Goal: Information Seeking & Learning: Learn about a topic

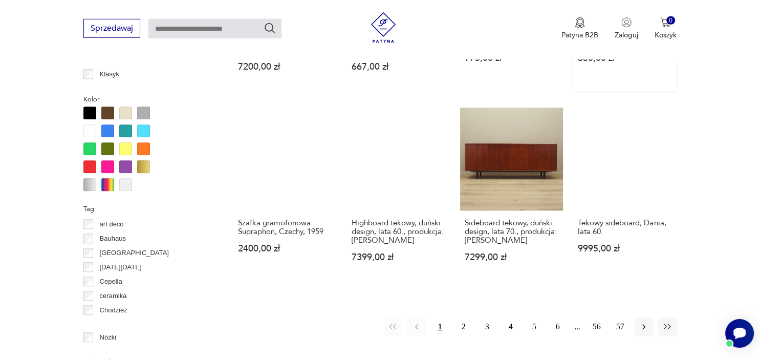
scroll to position [952, 0]
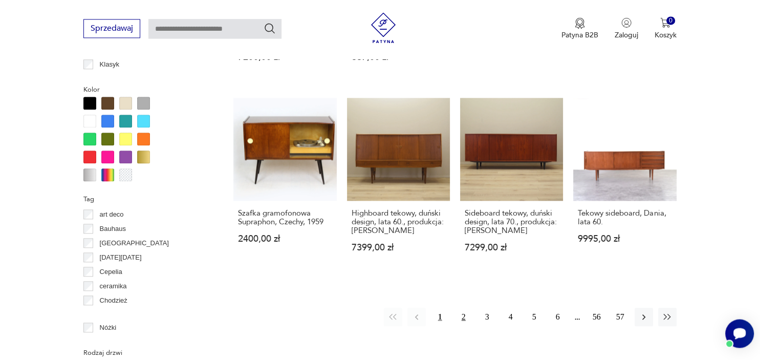
click at [463, 308] on button "2" at bounding box center [463, 317] width 18 height 18
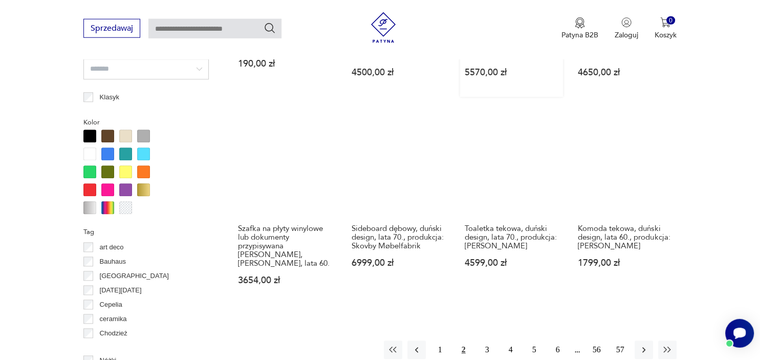
scroll to position [920, 0]
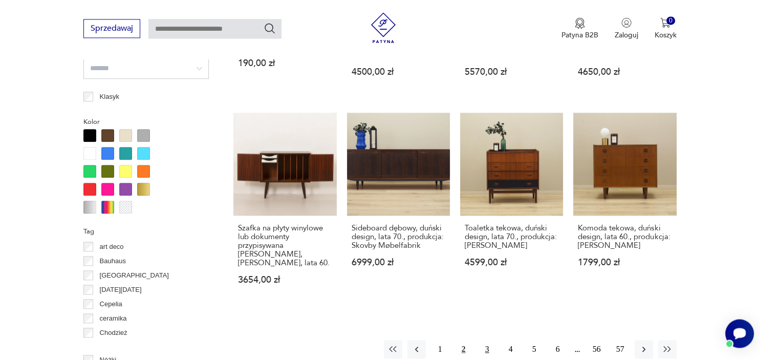
click at [485, 347] on button "3" at bounding box center [487, 349] width 18 height 18
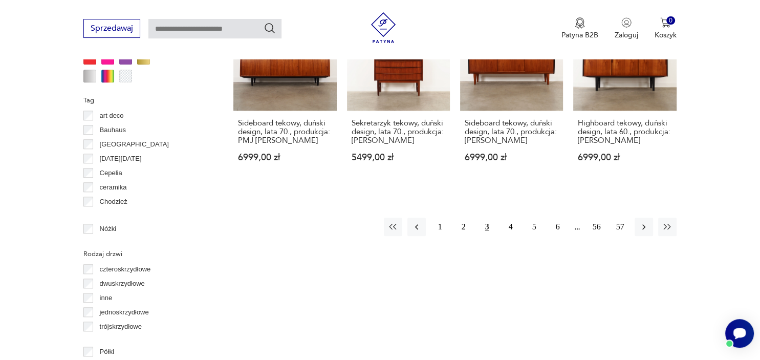
scroll to position [1063, 0]
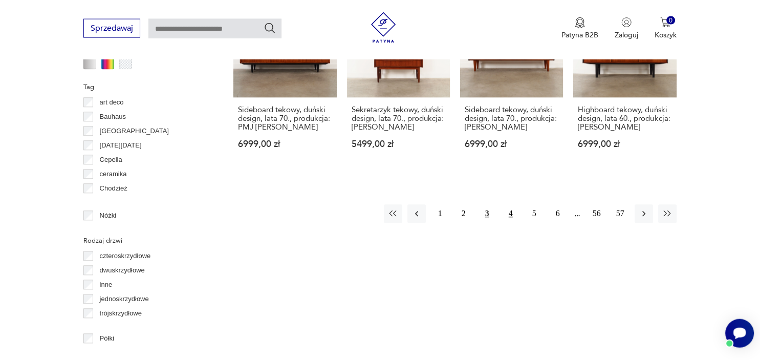
click at [512, 205] on button "4" at bounding box center [511, 214] width 18 height 18
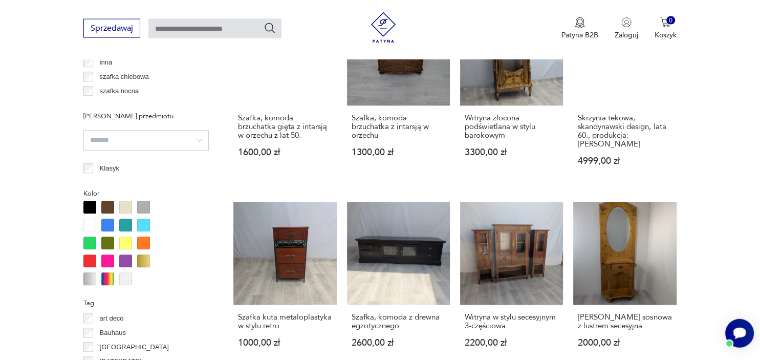
scroll to position [1136, 0]
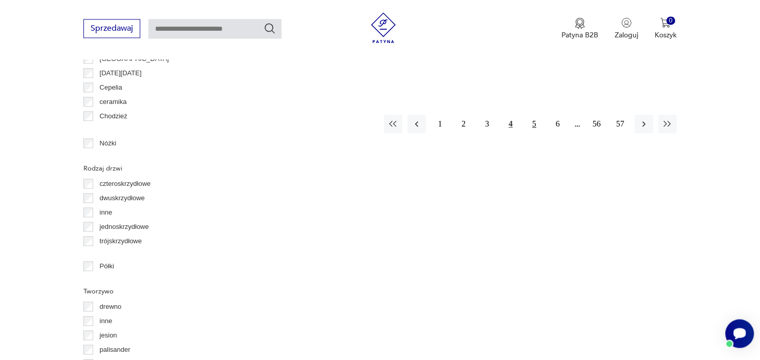
click at [531, 115] on button "5" at bounding box center [534, 124] width 18 height 18
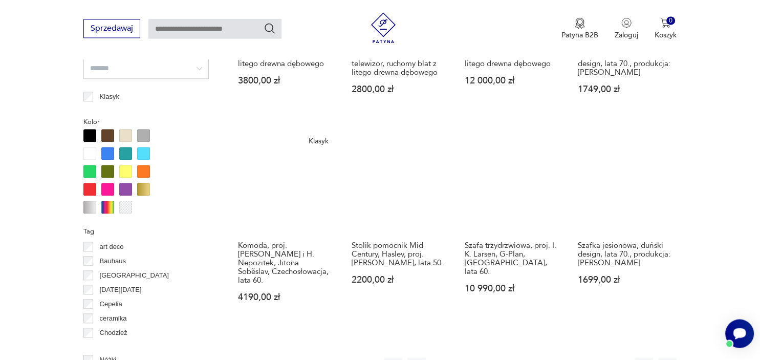
scroll to position [1064, 0]
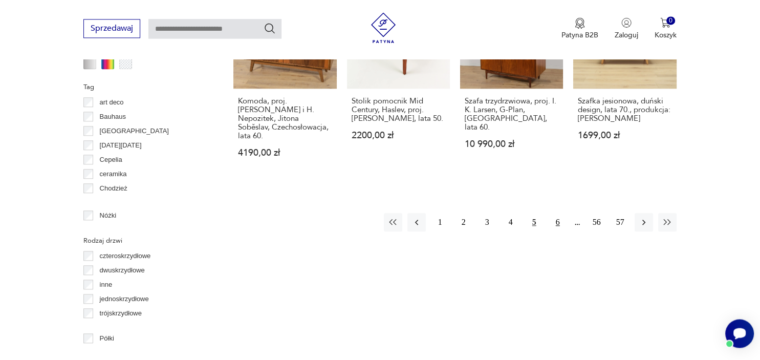
click at [555, 213] on button "6" at bounding box center [558, 222] width 18 height 18
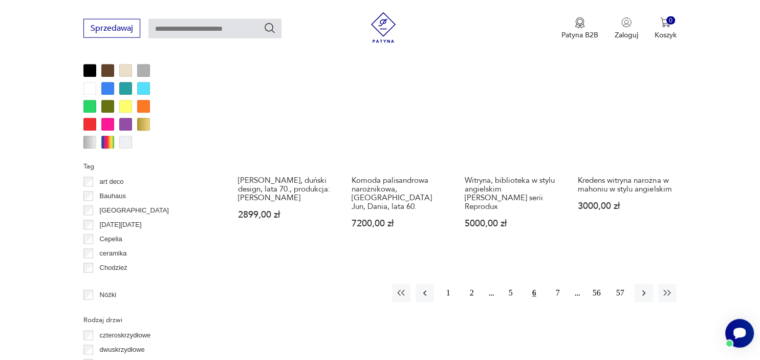
scroll to position [992, 0]
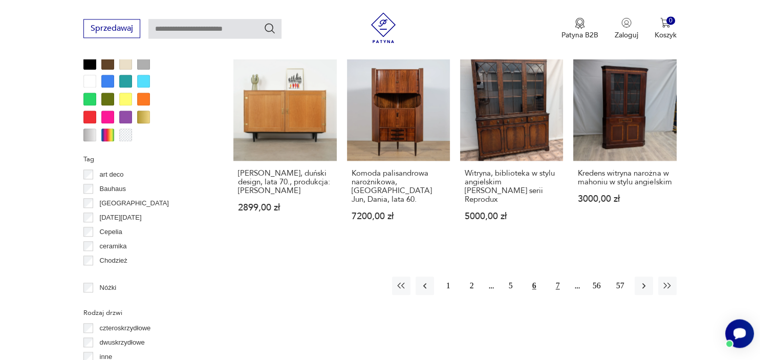
click at [559, 276] on button "7" at bounding box center [558, 285] width 18 height 18
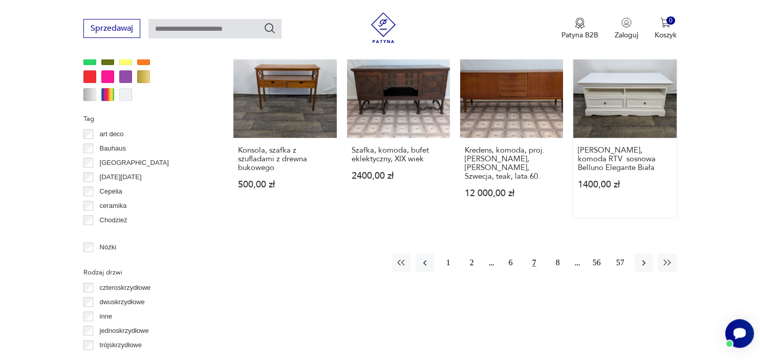
scroll to position [1063, 0]
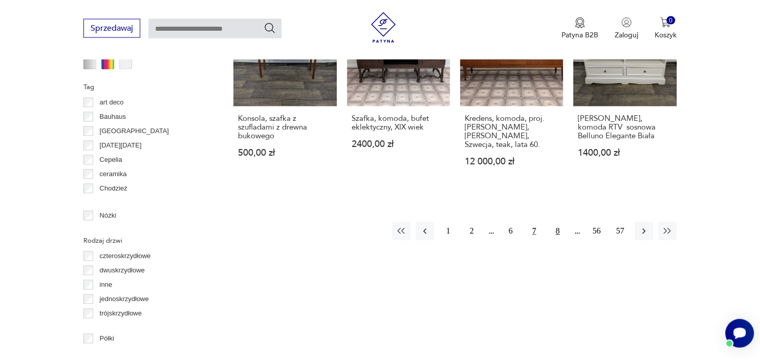
click at [558, 222] on button "8" at bounding box center [558, 231] width 18 height 18
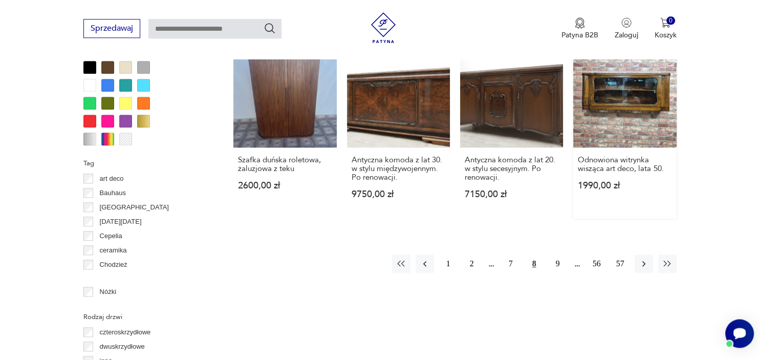
scroll to position [992, 0]
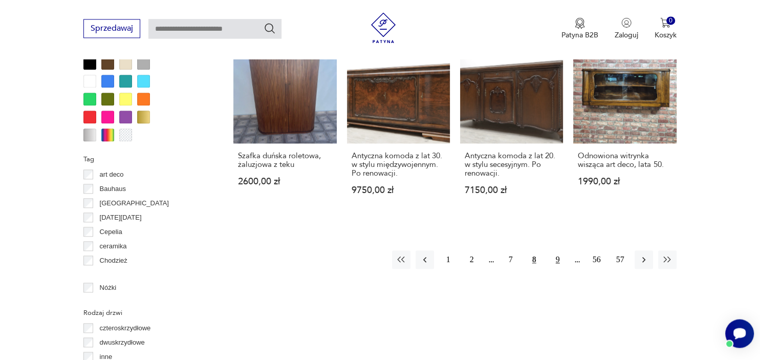
click at [558, 259] on button "9" at bounding box center [558, 259] width 18 height 18
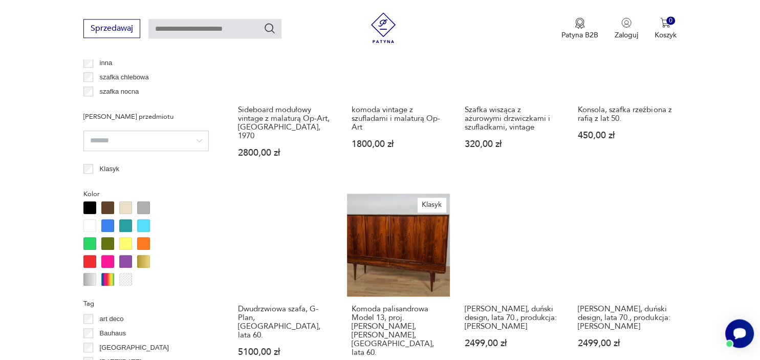
scroll to position [1064, 0]
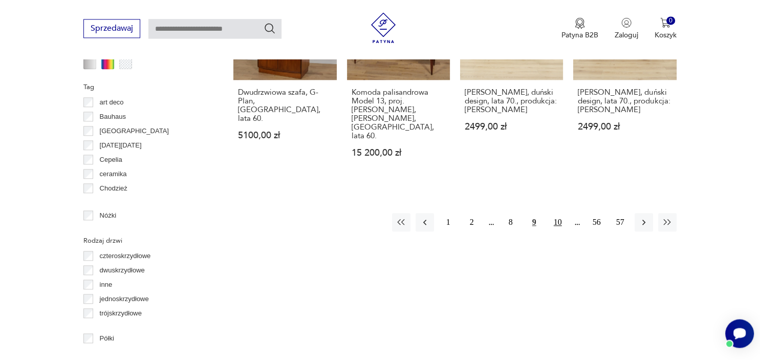
click at [558, 213] on button "10" at bounding box center [558, 222] width 18 height 18
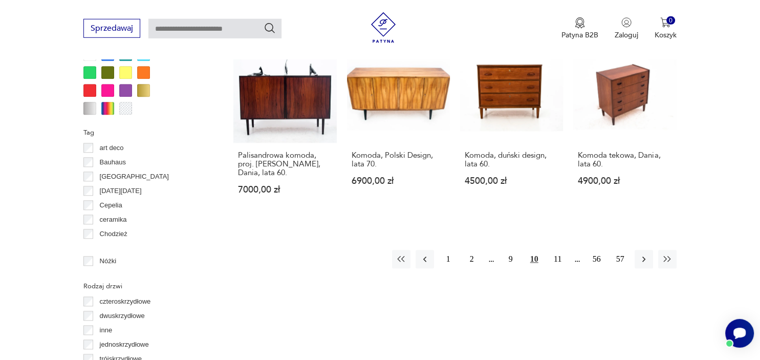
scroll to position [1064, 0]
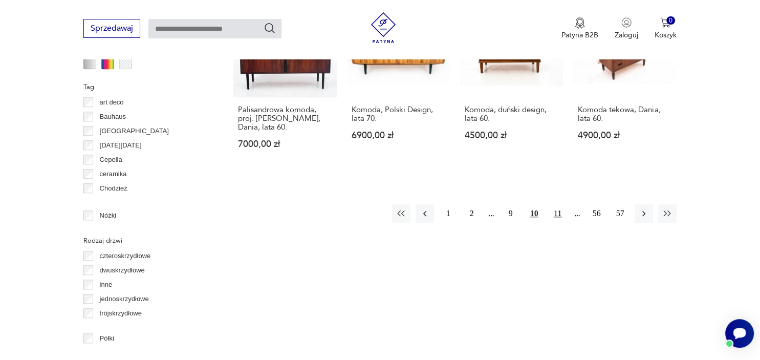
click at [558, 204] on button "11" at bounding box center [558, 213] width 18 height 18
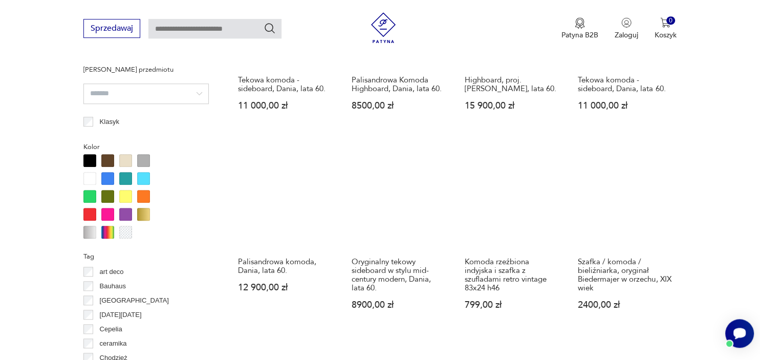
scroll to position [920, 0]
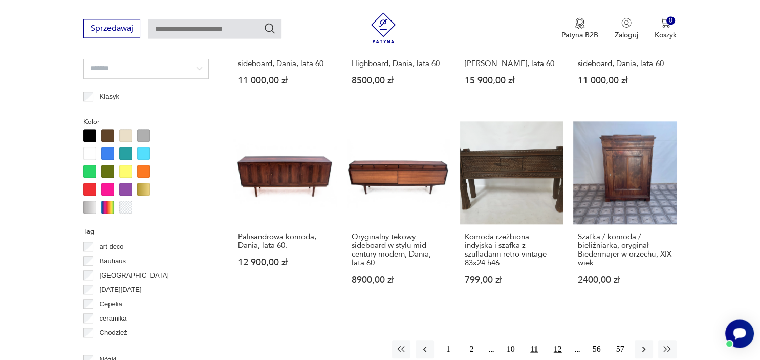
click at [557, 340] on button "12" at bounding box center [558, 349] width 18 height 18
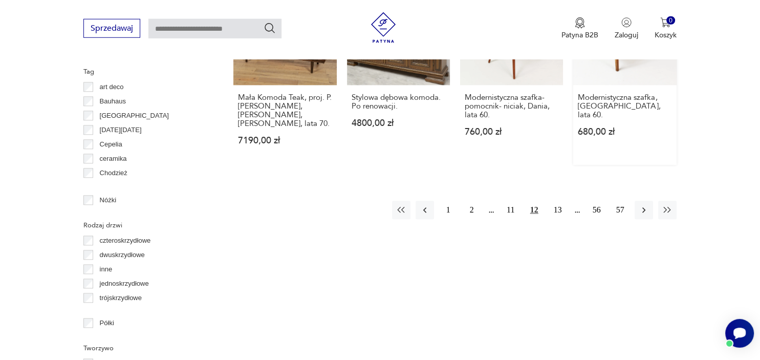
scroll to position [1136, 0]
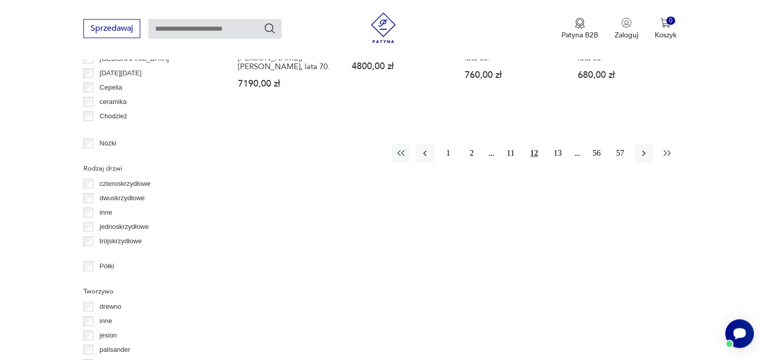
click at [672, 148] on icon "button" at bounding box center [667, 153] width 10 height 10
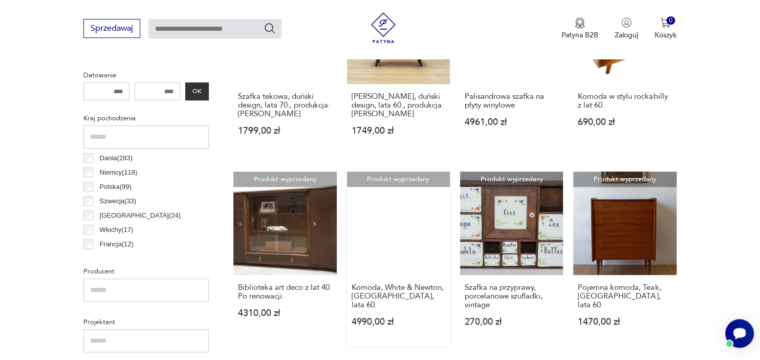
scroll to position [271, 0]
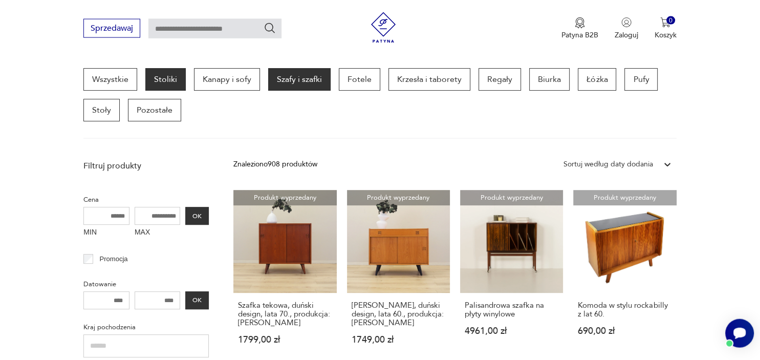
click at [169, 78] on p "Stoliki" at bounding box center [165, 79] width 40 height 23
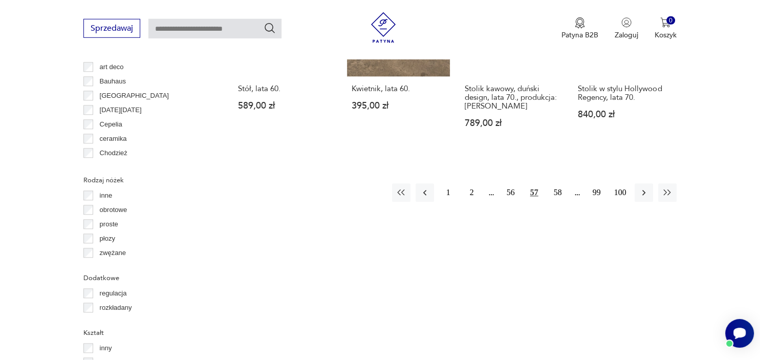
scroll to position [1136, 0]
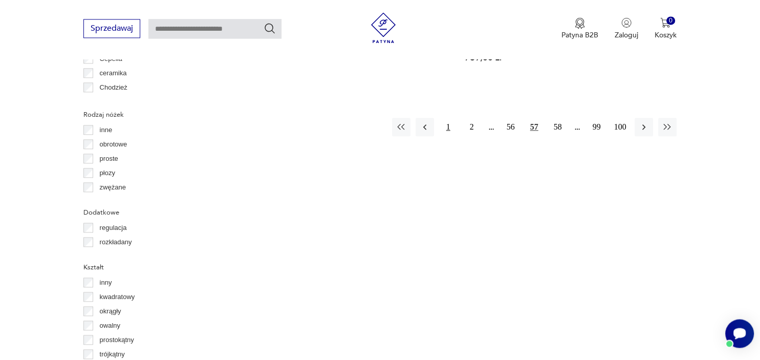
click at [446, 118] on button "1" at bounding box center [448, 127] width 18 height 18
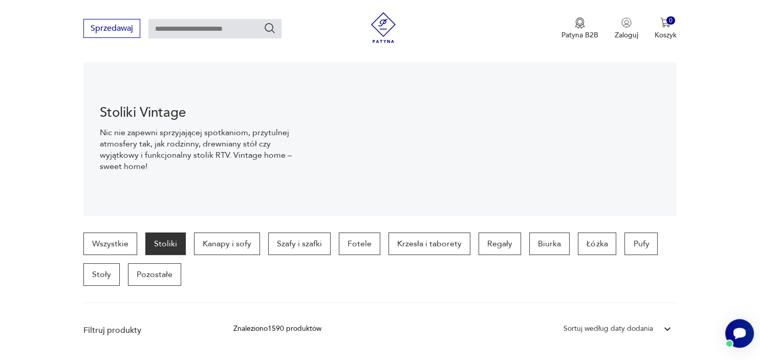
scroll to position [144, 0]
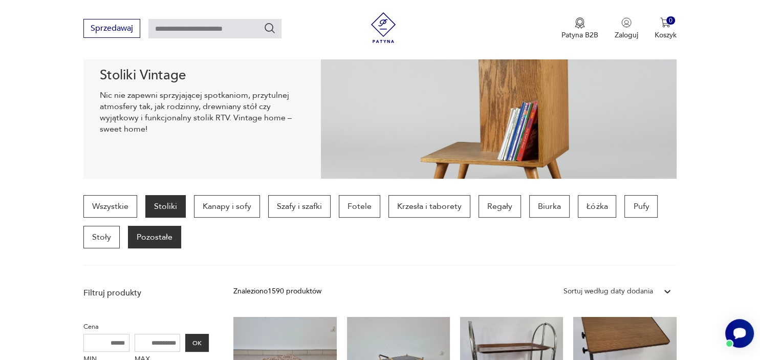
click at [147, 237] on p "Pozostałe" at bounding box center [154, 237] width 53 height 23
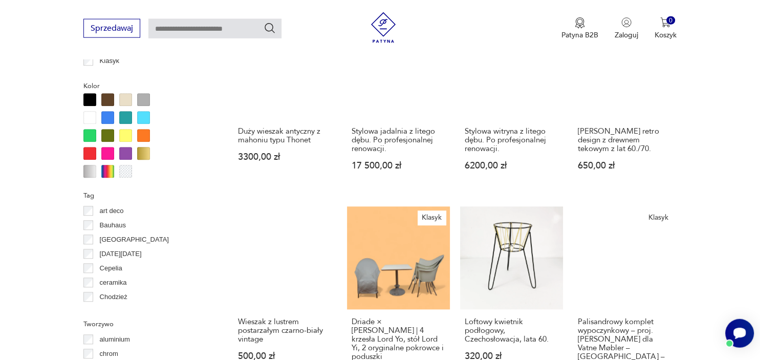
scroll to position [704, 0]
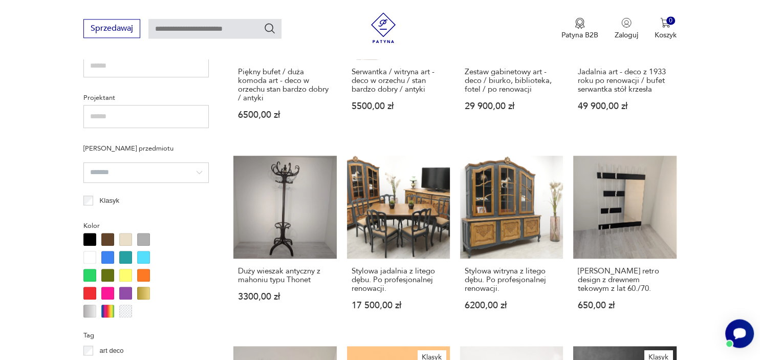
drag, startPoint x: 204, startPoint y: 25, endPoint x: 206, endPoint y: 18, distance: 7.1
click at [204, 25] on input "text" at bounding box center [214, 28] width 133 height 19
type input "*******"
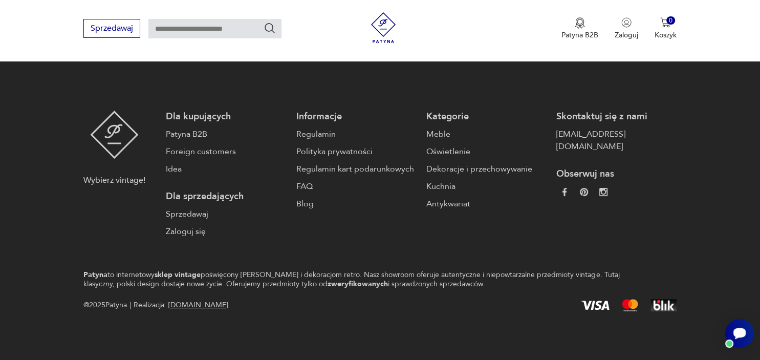
type input "*******"
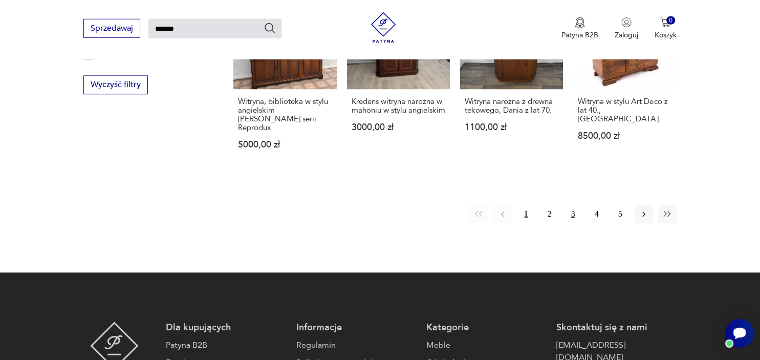
scroll to position [820, 0]
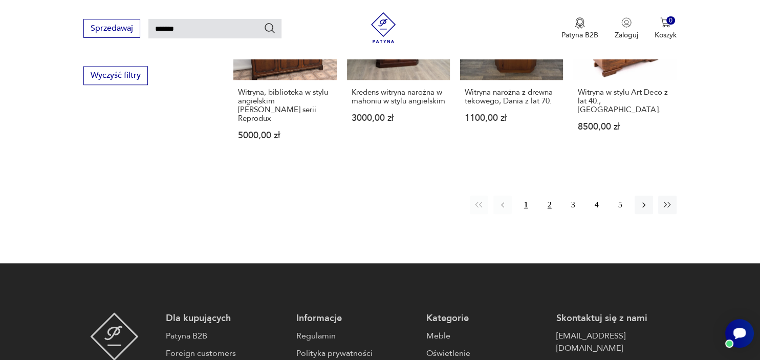
click at [550, 195] on button "2" at bounding box center [549, 204] width 18 height 18
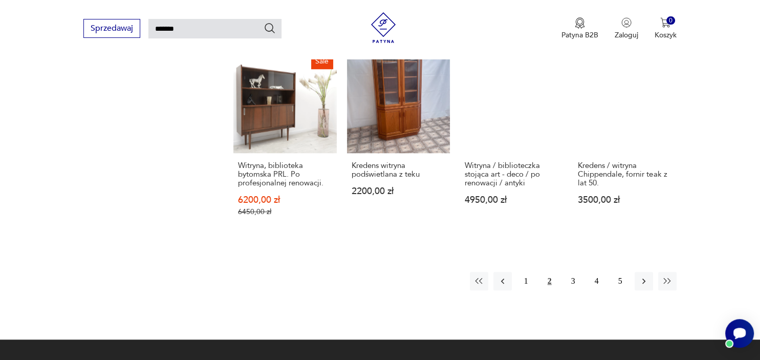
scroll to position [757, 0]
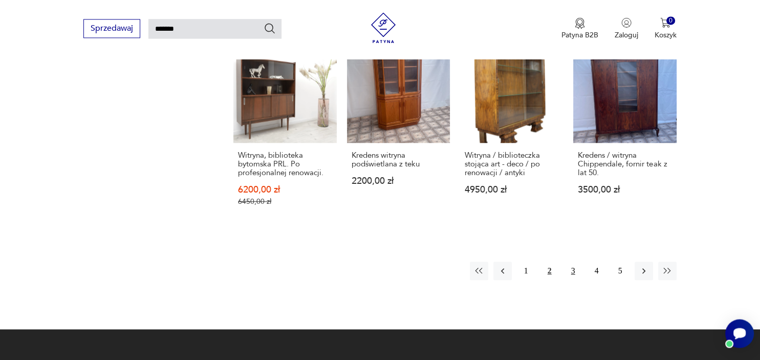
click at [575, 272] on button "3" at bounding box center [573, 270] width 18 height 18
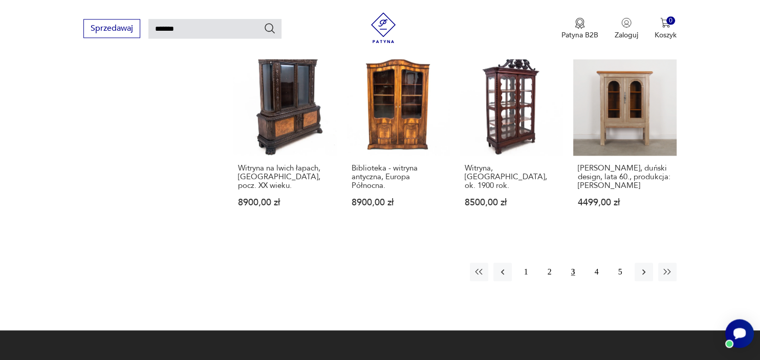
scroll to position [829, 0]
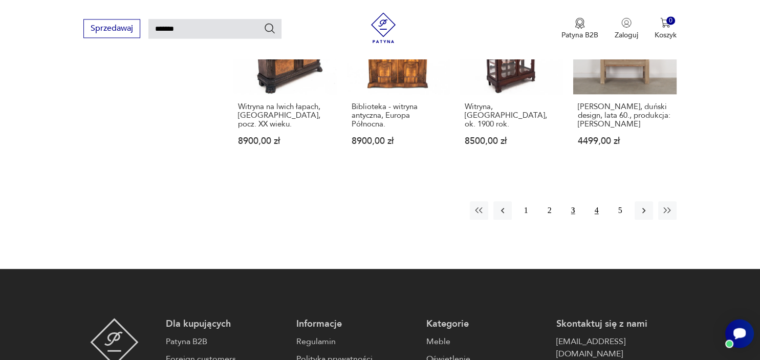
click at [598, 203] on button "4" at bounding box center [596, 210] width 18 height 18
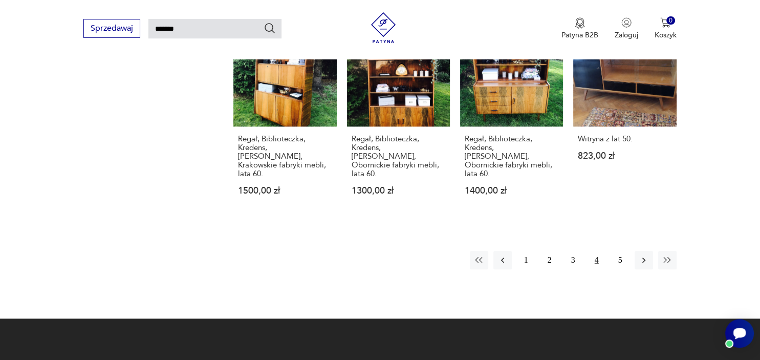
scroll to position [829, 0]
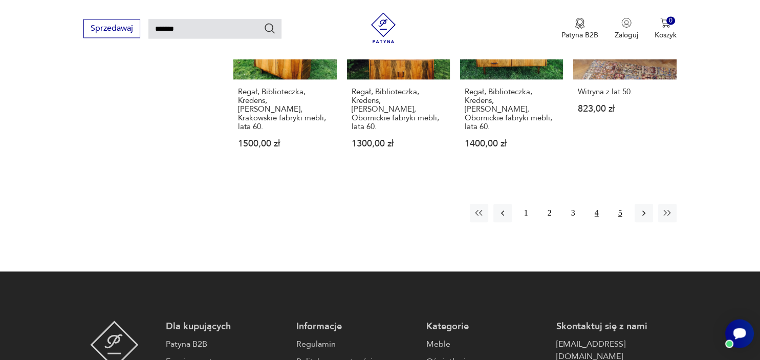
click at [620, 205] on button "5" at bounding box center [620, 213] width 18 height 18
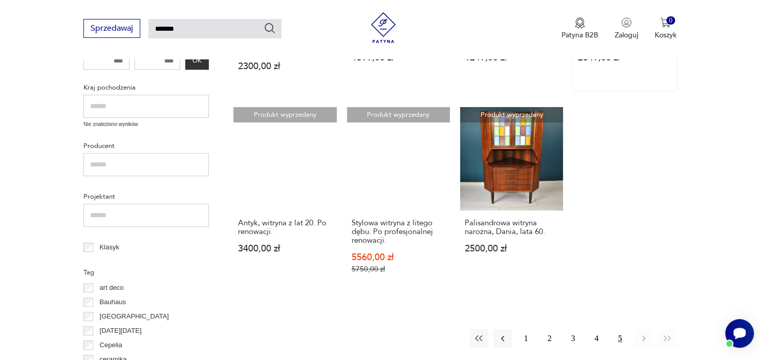
scroll to position [324, 0]
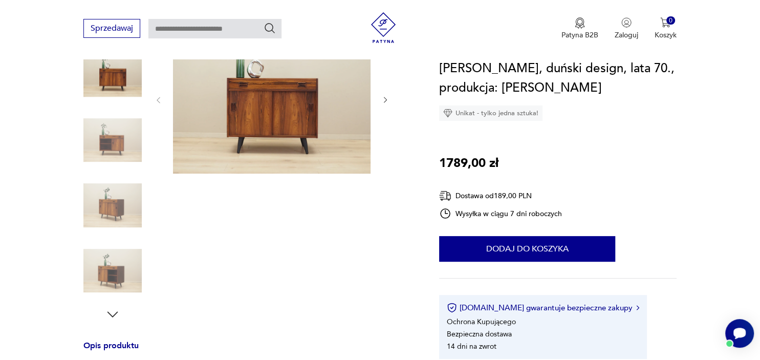
click at [99, 134] on img at bounding box center [112, 140] width 58 height 58
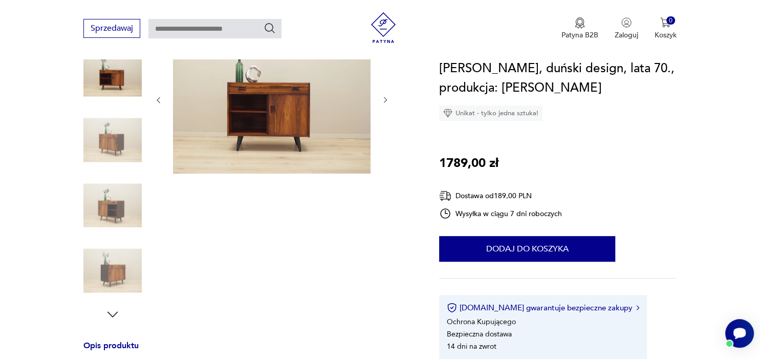
click at [119, 150] on img at bounding box center [112, 140] width 58 height 58
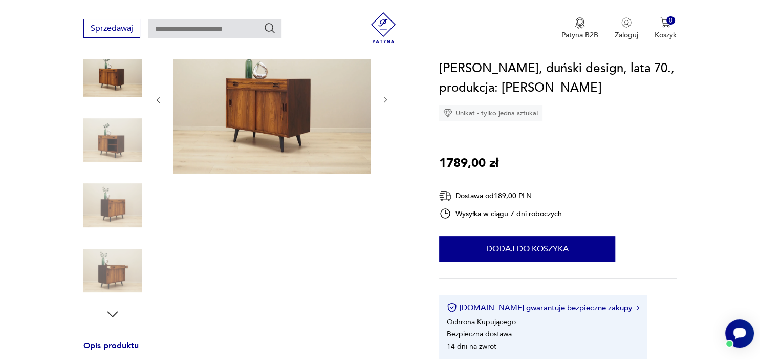
click at [121, 129] on img at bounding box center [112, 140] width 58 height 58
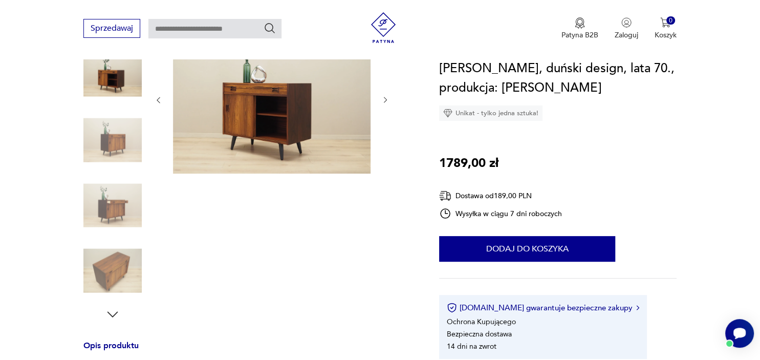
click at [128, 145] on img at bounding box center [112, 140] width 58 height 58
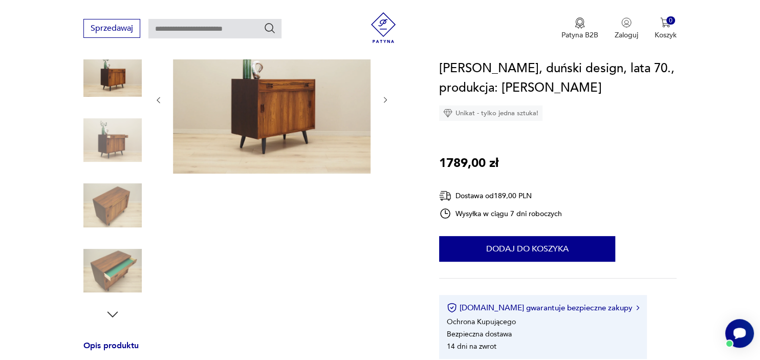
click at [119, 125] on img at bounding box center [112, 140] width 58 height 58
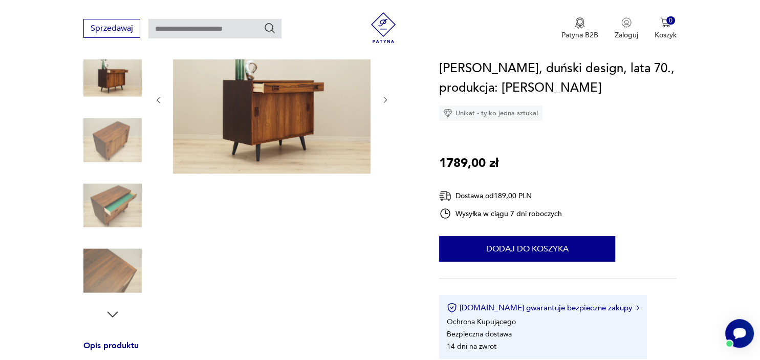
click at [119, 136] on img at bounding box center [112, 140] width 58 height 58
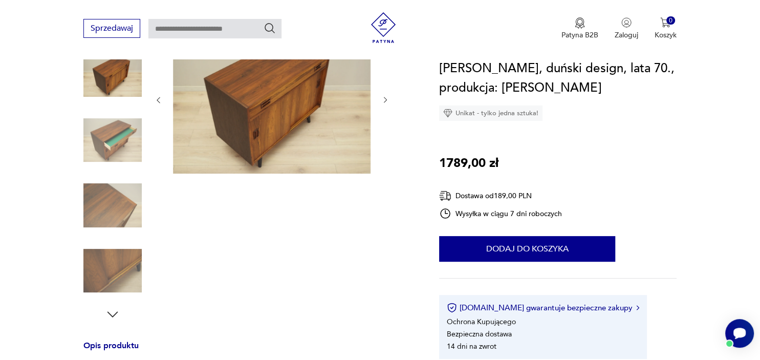
click at [126, 152] on img at bounding box center [112, 140] width 58 height 58
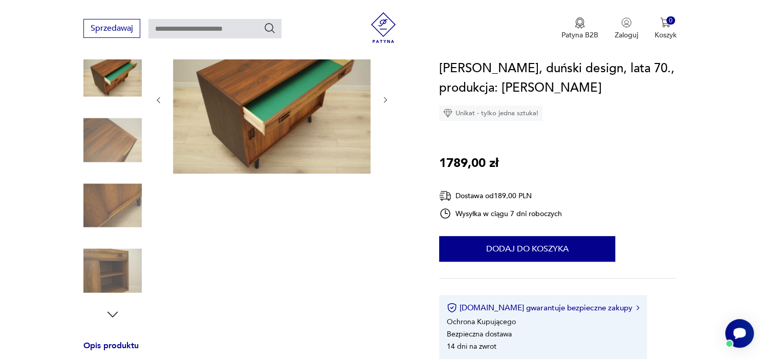
click at [120, 158] on img at bounding box center [112, 140] width 58 height 58
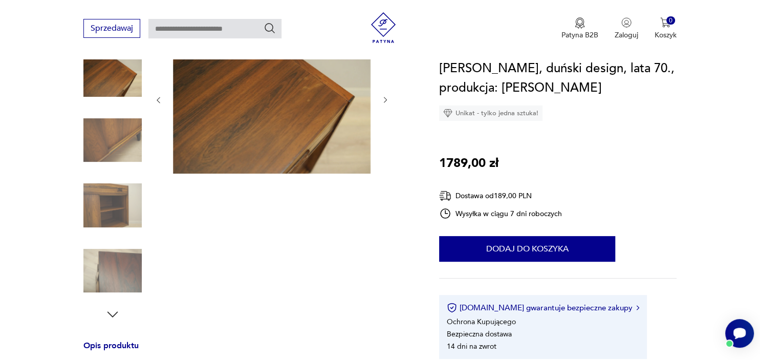
click at [124, 209] on img at bounding box center [112, 205] width 58 height 58
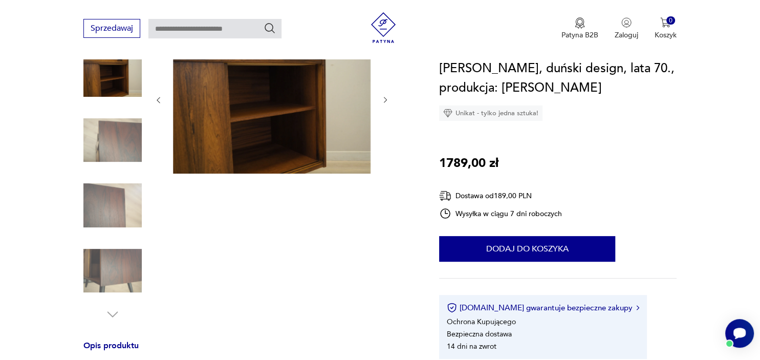
click at [110, 262] on img at bounding box center [112, 271] width 58 height 58
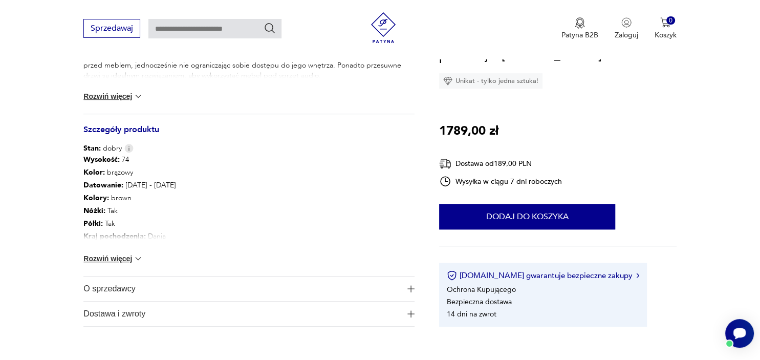
scroll to position [504, 0]
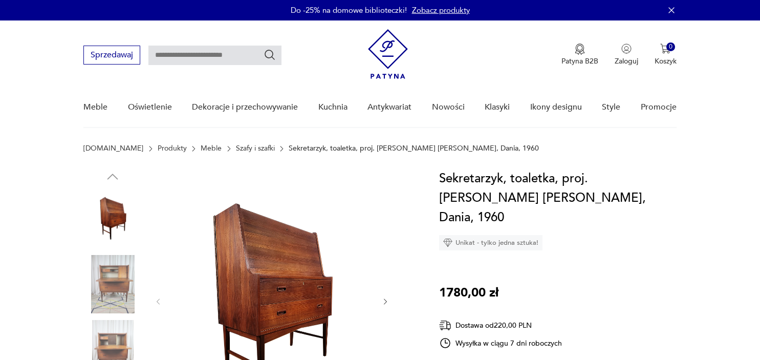
scroll to position [72, 0]
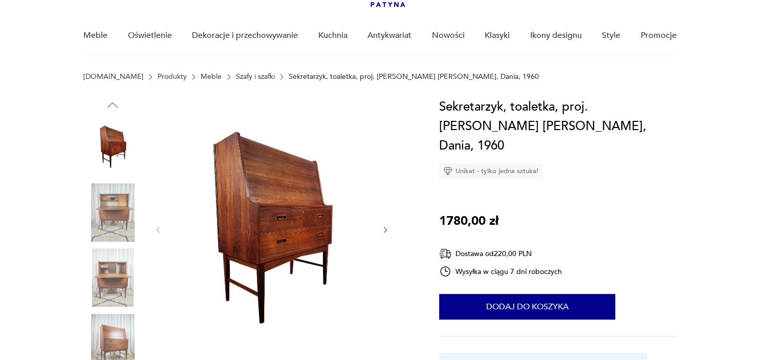
click at [126, 197] on img at bounding box center [112, 212] width 58 height 58
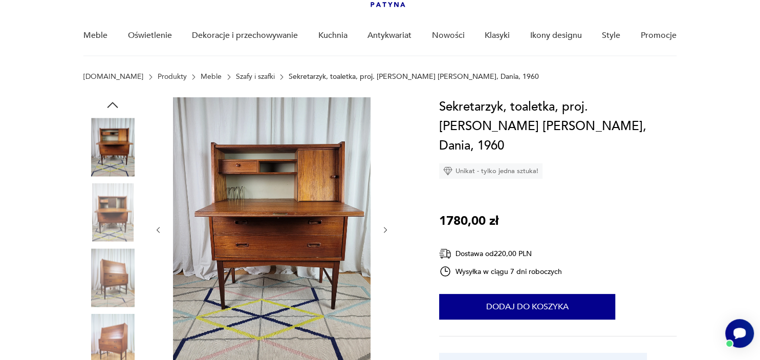
scroll to position [0, 0]
click at [125, 198] on img at bounding box center [112, 212] width 58 height 58
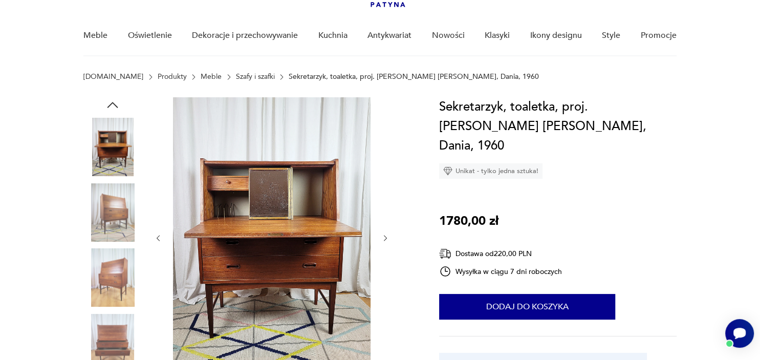
click at [114, 146] on img at bounding box center [112, 147] width 58 height 58
click at [112, 208] on img at bounding box center [112, 212] width 58 height 58
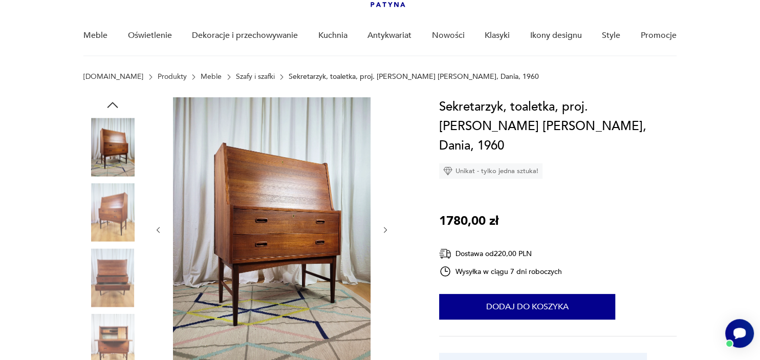
click at [118, 222] on img at bounding box center [112, 212] width 58 height 58
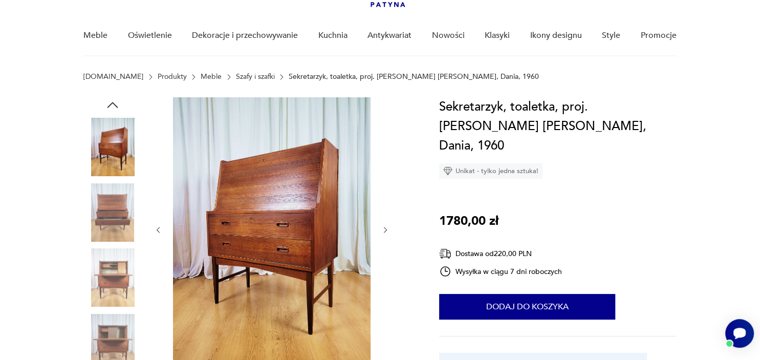
click at [114, 202] on img at bounding box center [112, 212] width 58 height 58
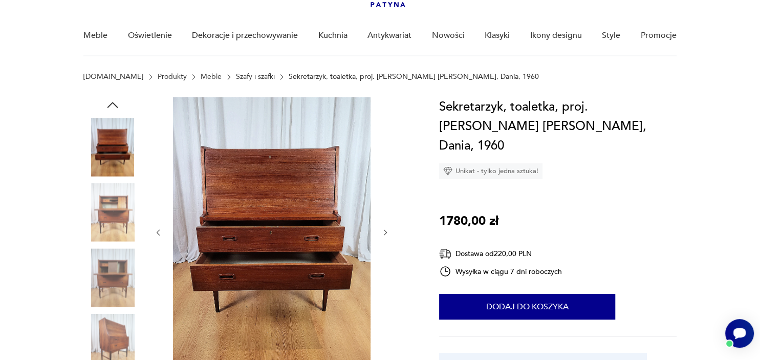
click at [118, 242] on div at bounding box center [112, 213] width 58 height 60
click at [119, 273] on img at bounding box center [112, 277] width 58 height 58
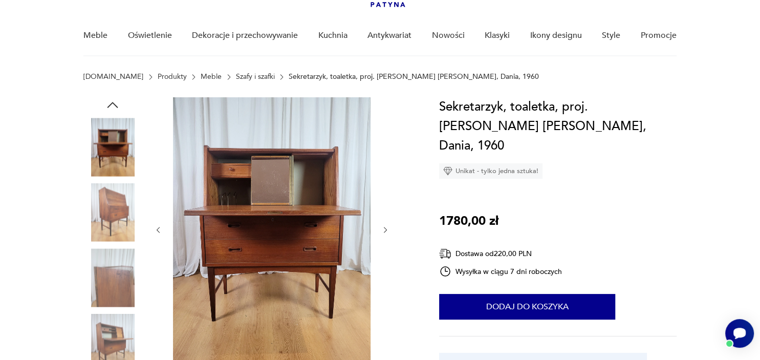
click at [120, 320] on img at bounding box center [112, 343] width 58 height 58
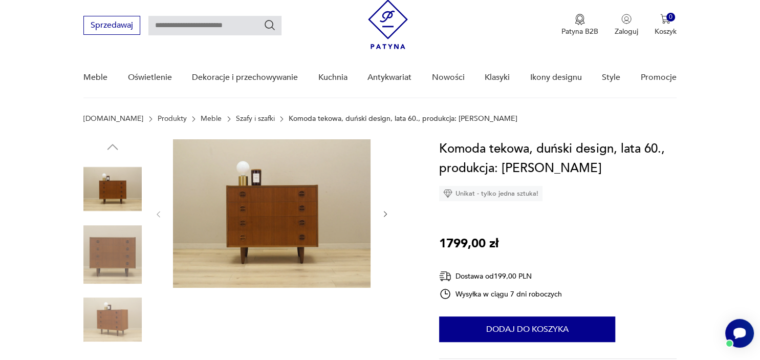
scroll to position [72, 0]
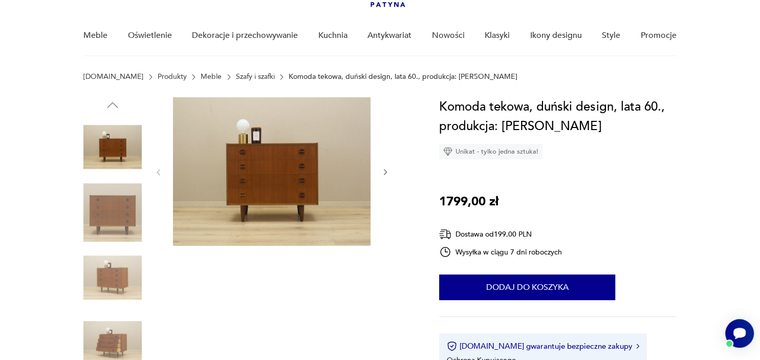
click at [123, 212] on img at bounding box center [112, 212] width 58 height 58
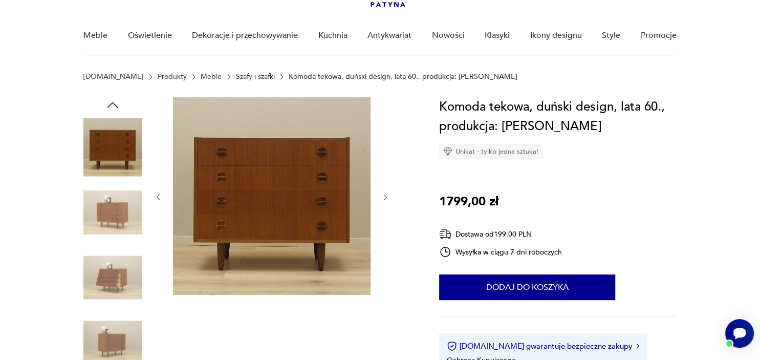
click at [122, 211] on img at bounding box center [112, 212] width 58 height 58
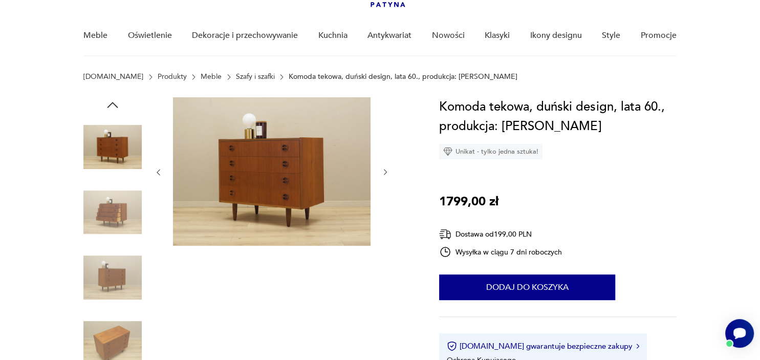
click at [121, 218] on img at bounding box center [112, 212] width 58 height 58
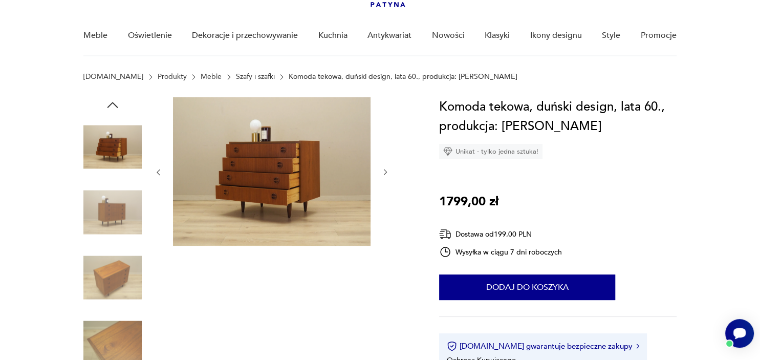
click at [123, 221] on img at bounding box center [112, 212] width 58 height 58
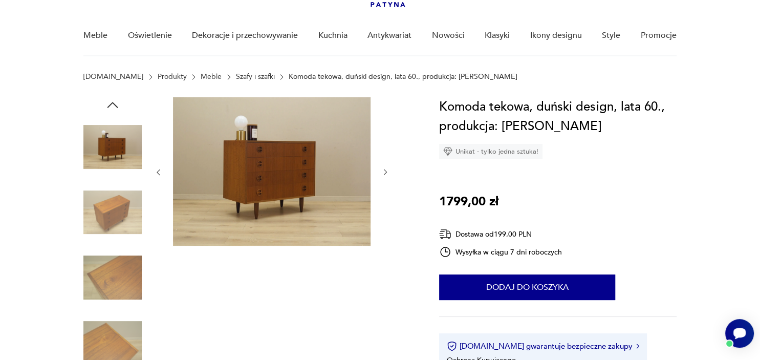
click at [119, 211] on img at bounding box center [112, 212] width 58 height 58
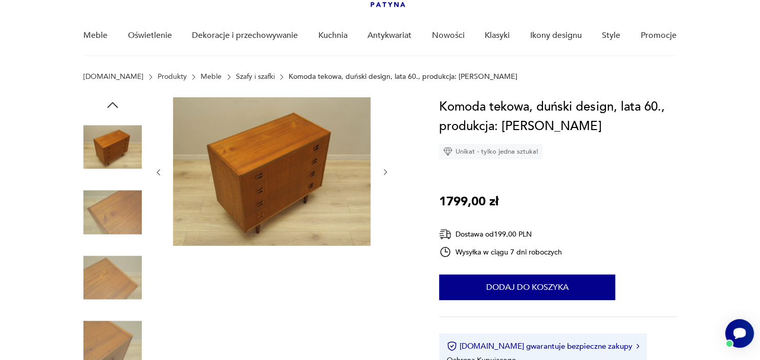
click at [120, 241] on div at bounding box center [112, 213] width 58 height 60
click at [115, 279] on img at bounding box center [112, 277] width 58 height 58
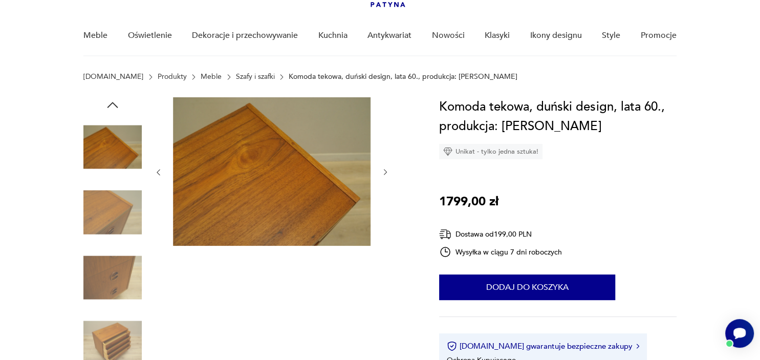
click at [120, 294] on img at bounding box center [112, 277] width 58 height 58
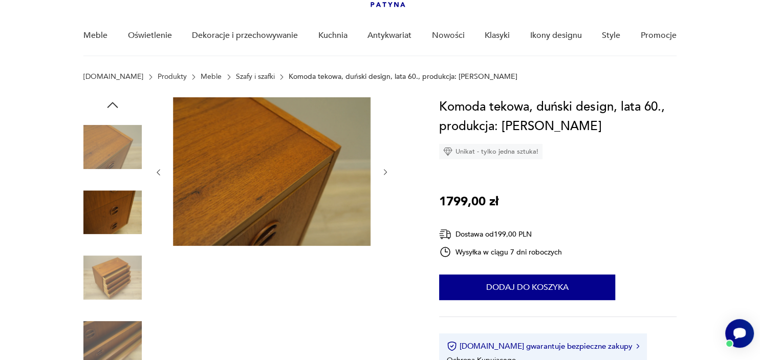
click at [122, 277] on img at bounding box center [112, 277] width 58 height 58
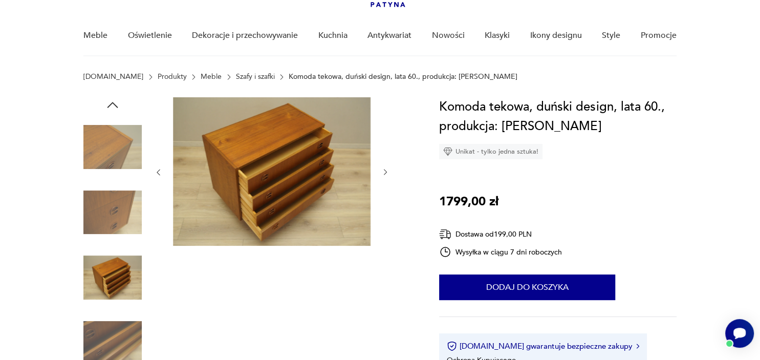
click at [117, 322] on img at bounding box center [112, 343] width 58 height 58
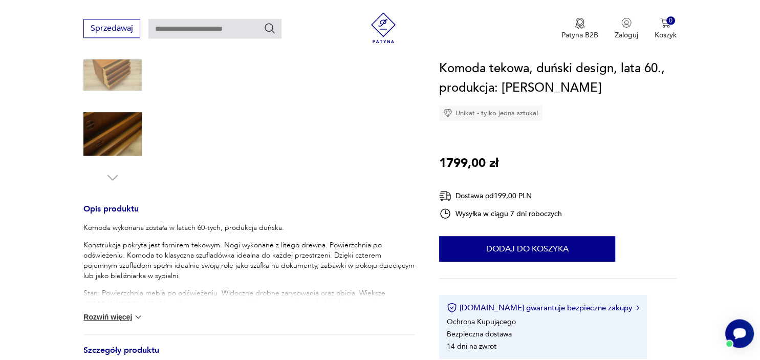
scroll to position [288, 0]
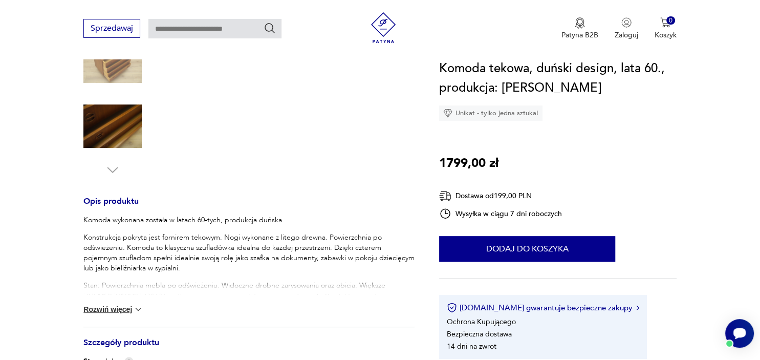
click at [105, 307] on button "Rozwiń więcej" at bounding box center [112, 309] width 59 height 10
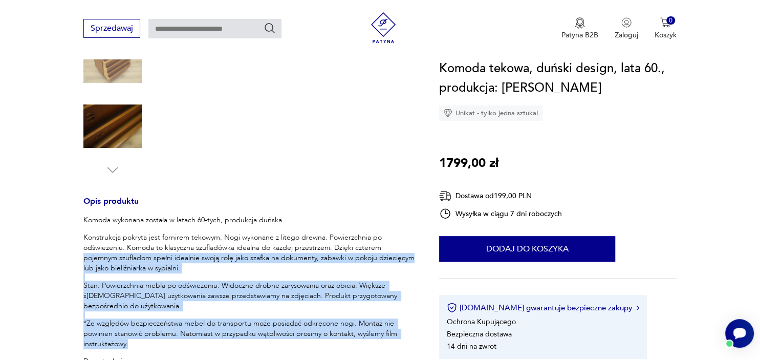
drag, startPoint x: 382, startPoint y: 251, endPoint x: 411, endPoint y: 333, distance: 87.4
click at [411, 333] on div "Komoda wykonana została w latach 60-tych, produkcja duńska. Konstrukcja pokryta…" at bounding box center [248, 321] width 331 height 213
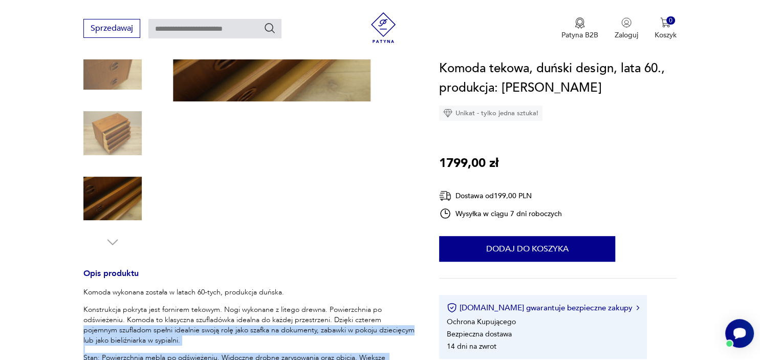
scroll to position [0, 0]
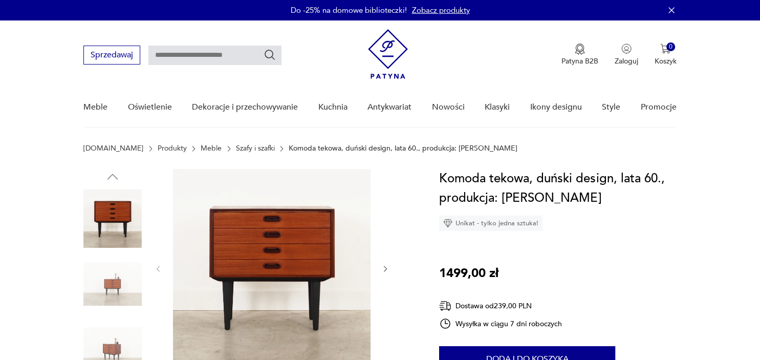
click at [117, 279] on img at bounding box center [112, 284] width 58 height 58
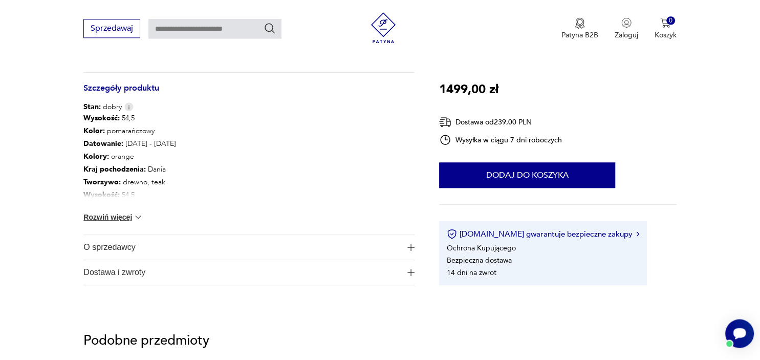
scroll to position [576, 0]
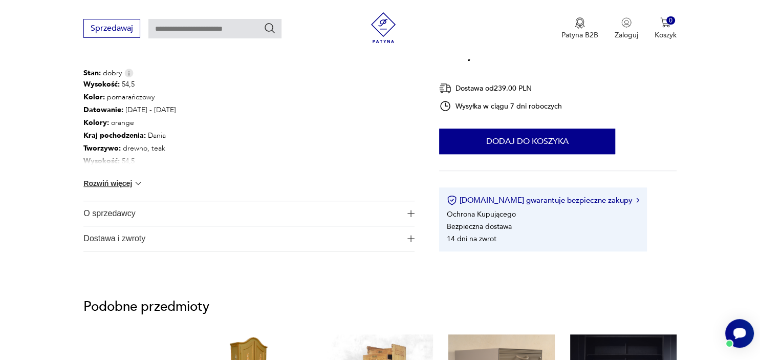
click at [123, 182] on button "Rozwiń więcej" at bounding box center [112, 183] width 59 height 10
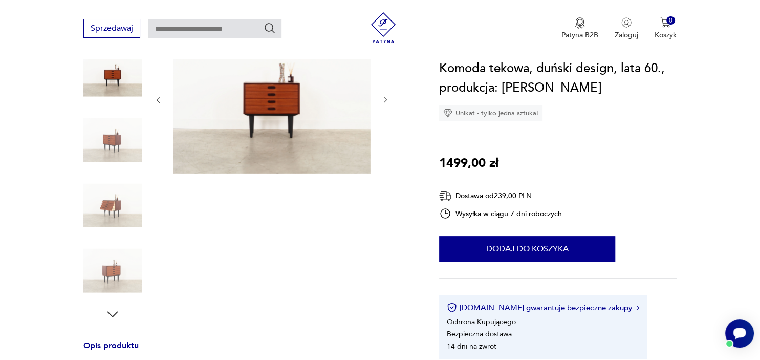
scroll to position [0, 0]
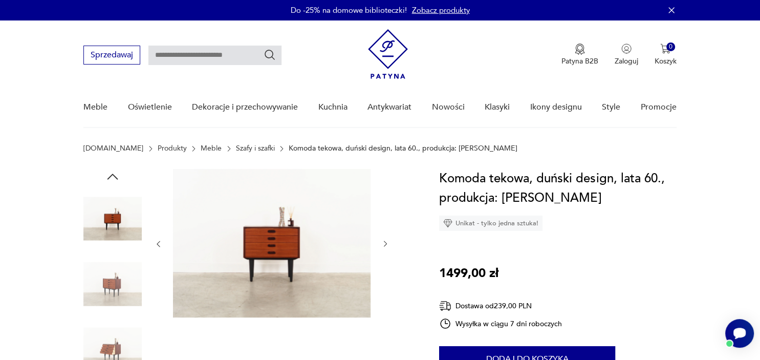
click at [119, 282] on img at bounding box center [112, 284] width 58 height 58
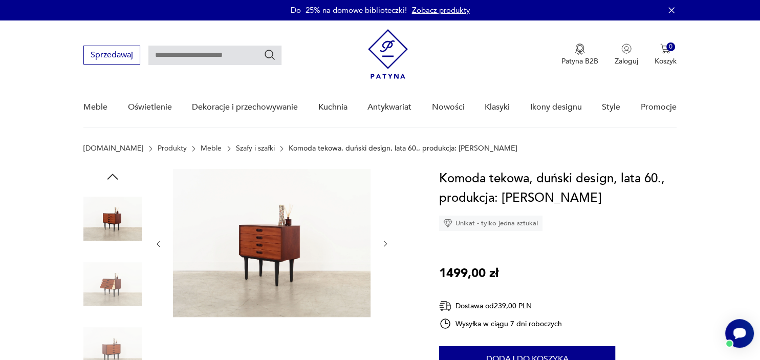
click at [115, 281] on img at bounding box center [112, 284] width 58 height 58
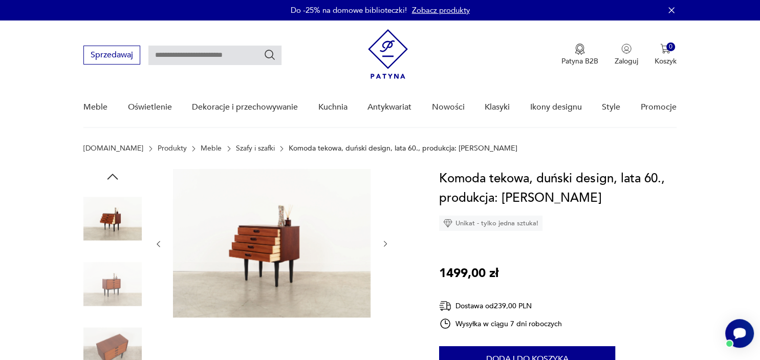
click at [115, 352] on img at bounding box center [112, 349] width 58 height 58
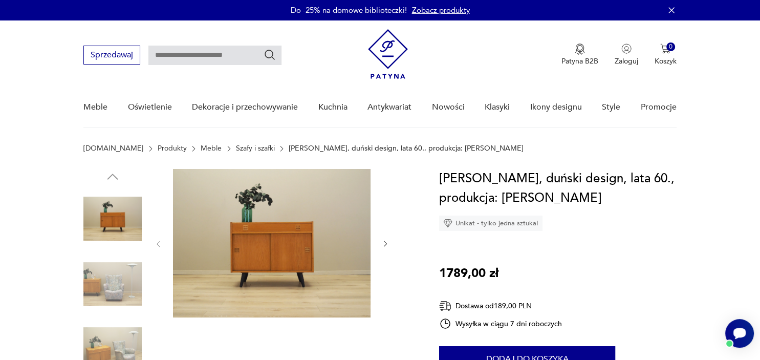
click at [124, 337] on img at bounding box center [112, 349] width 58 height 58
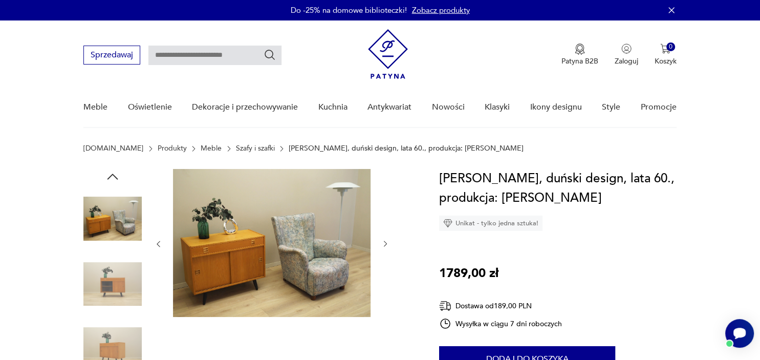
click at [124, 272] on img at bounding box center [112, 284] width 58 height 58
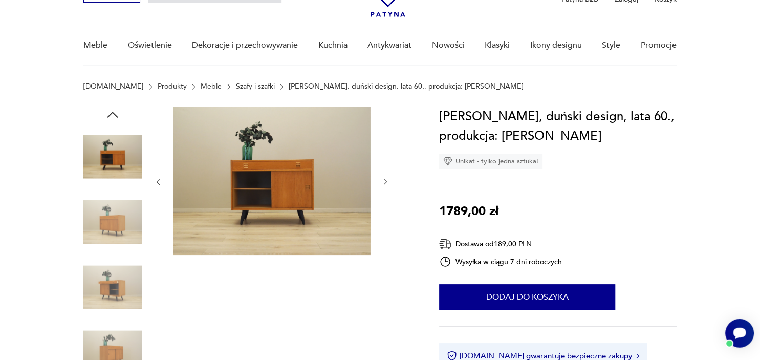
scroll to position [72, 0]
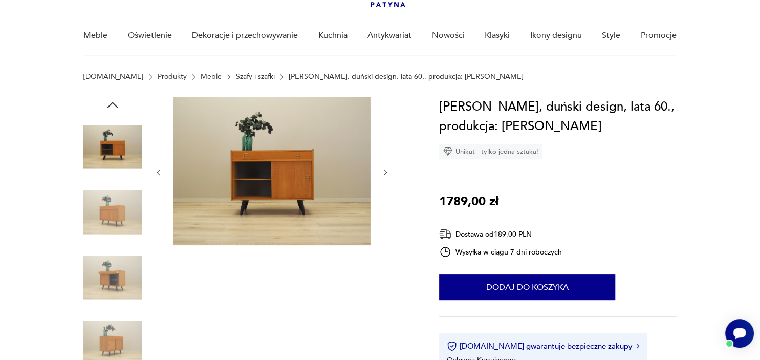
click at [115, 343] on img at bounding box center [112, 343] width 58 height 58
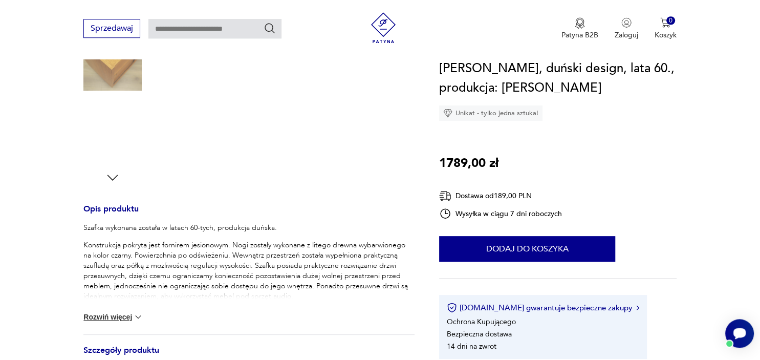
scroll to position [288, 0]
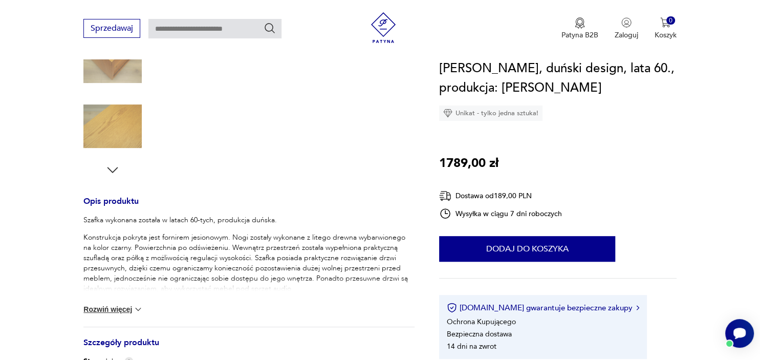
click at [124, 310] on button "Rozwiń więcej" at bounding box center [112, 309] width 59 height 10
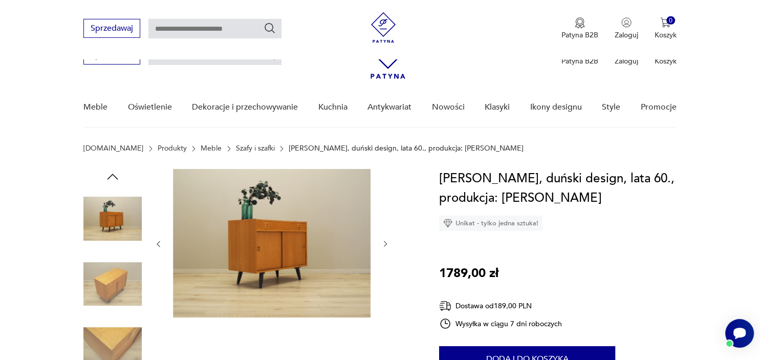
scroll to position [0, 0]
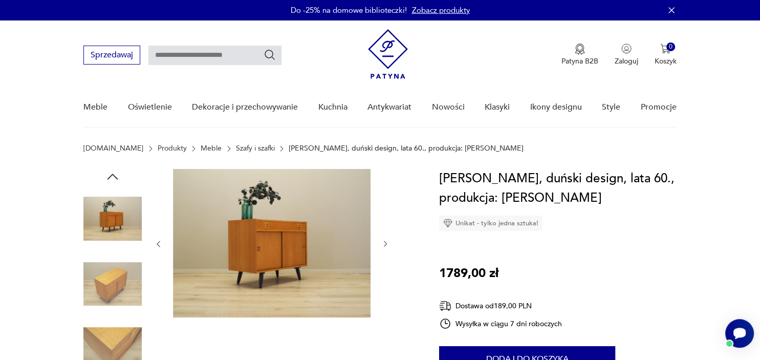
click at [120, 336] on img at bounding box center [112, 349] width 58 height 58
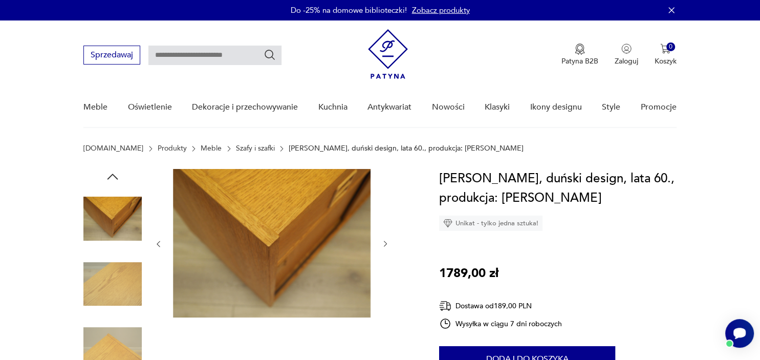
click at [124, 222] on img at bounding box center [112, 218] width 58 height 58
click at [121, 337] on img at bounding box center [112, 349] width 58 height 58
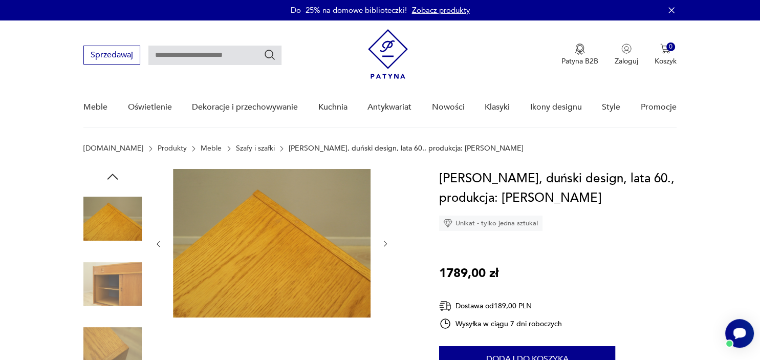
click at [116, 285] on img at bounding box center [112, 284] width 58 height 58
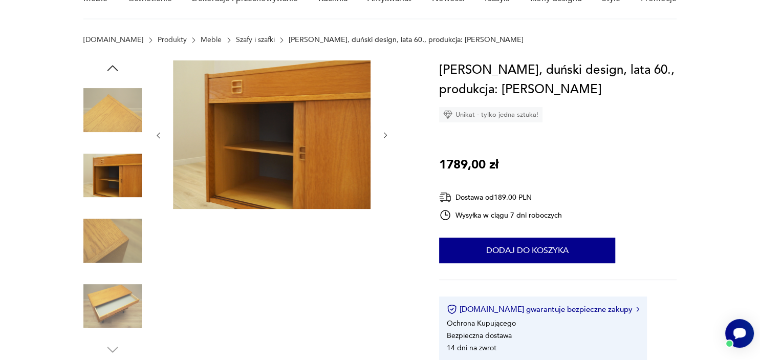
scroll to position [144, 0]
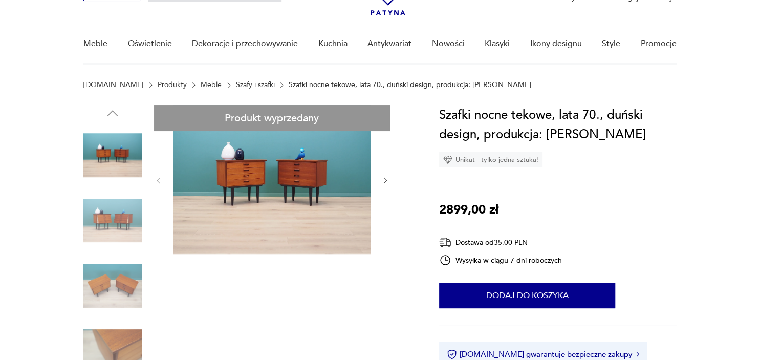
scroll to position [72, 0]
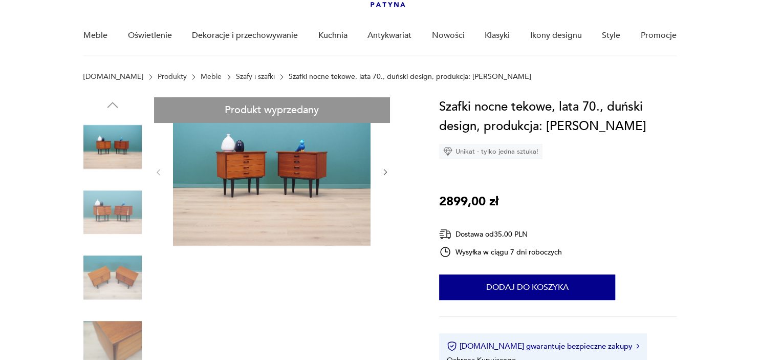
click at [135, 209] on img at bounding box center [112, 212] width 58 height 58
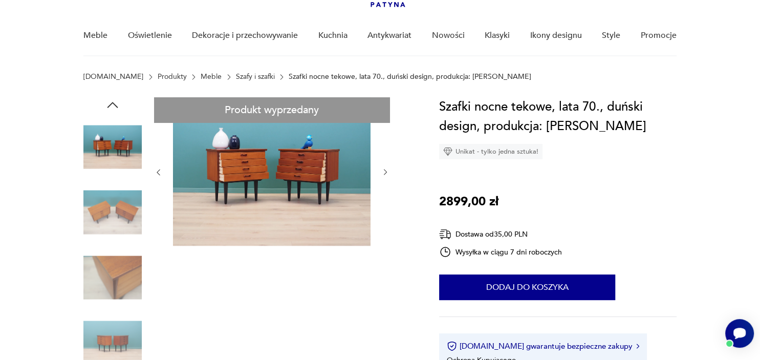
scroll to position [0, 0]
